Goal: Task Accomplishment & Management: Manage account settings

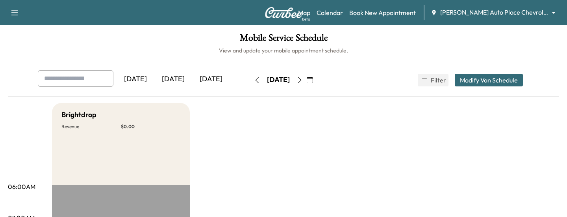
click at [536, 15] on body "Support Log Out Map Beta Calendar Book New Appointment [PERSON_NAME] Auto Place…" at bounding box center [283, 108] width 567 height 217
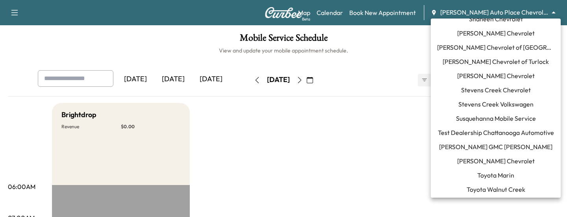
scroll to position [863, 0]
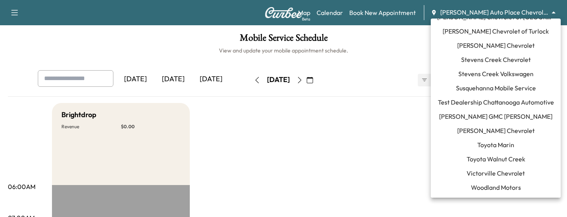
click at [505, 116] on span "[PERSON_NAME] GMC [PERSON_NAME]" at bounding box center [495, 116] width 113 height 9
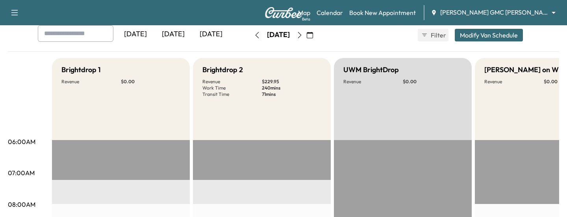
scroll to position [44, 0]
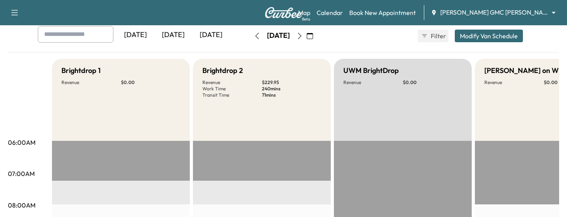
click at [219, 33] on div "[DATE]" at bounding box center [211, 35] width 38 height 18
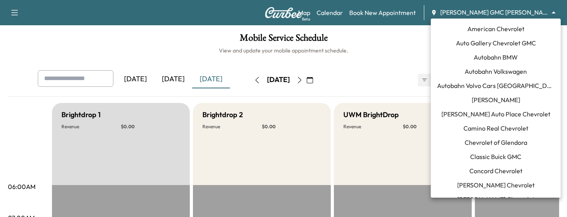
click at [484, 13] on body "Support Log Out Map Beta Calendar Book New Appointment [PERSON_NAME] GMC [PERSO…" at bounding box center [283, 108] width 567 height 217
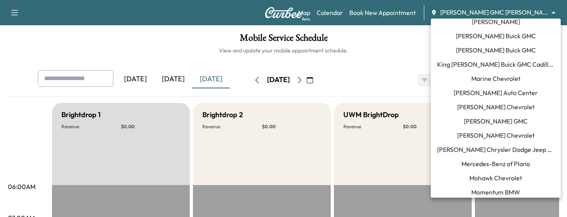
scroll to position [478, 0]
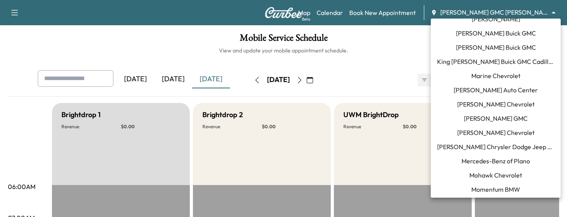
click at [485, 192] on span "Momentum BMW" at bounding box center [496, 188] width 49 height 9
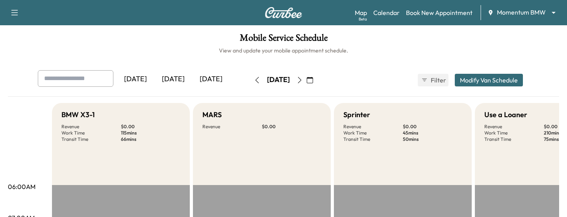
click at [172, 81] on div "[DATE]" at bounding box center [173, 79] width 38 height 18
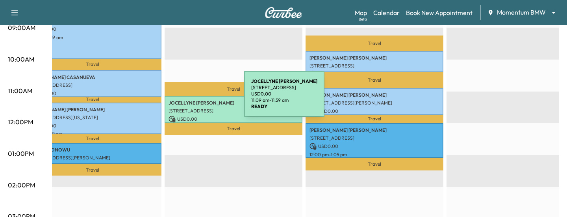
scroll to position [0, 16]
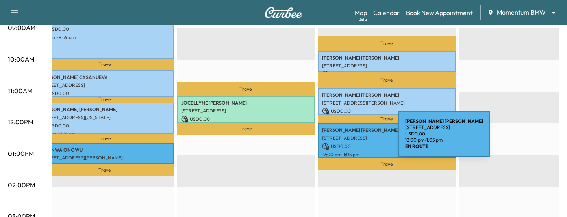
click at [339, 138] on p "[STREET_ADDRESS]" at bounding box center [387, 138] width 130 height 6
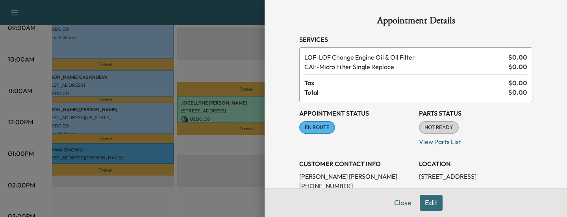
click at [241, 156] on div at bounding box center [283, 108] width 567 height 217
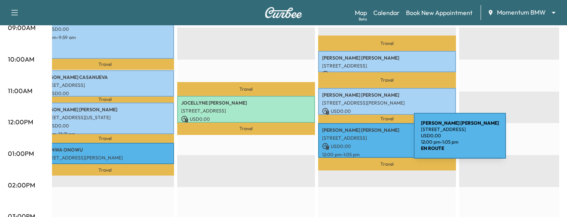
click at [355, 140] on p "[STREET_ADDRESS]" at bounding box center [387, 138] width 130 height 6
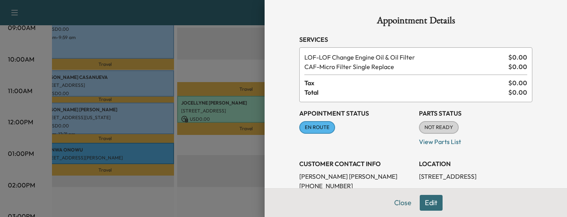
click at [208, 169] on div at bounding box center [283, 108] width 567 height 217
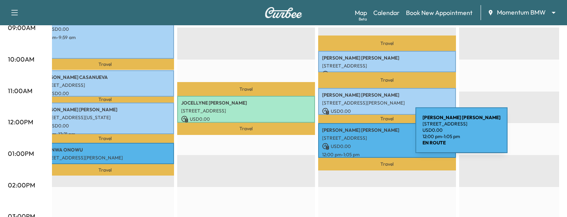
click at [352, 140] on p "[STREET_ADDRESS]" at bounding box center [387, 138] width 130 height 6
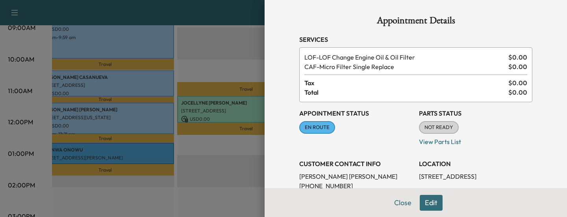
click at [233, 178] on div at bounding box center [283, 108] width 567 height 217
